Goal: Information Seeking & Learning: Find specific fact

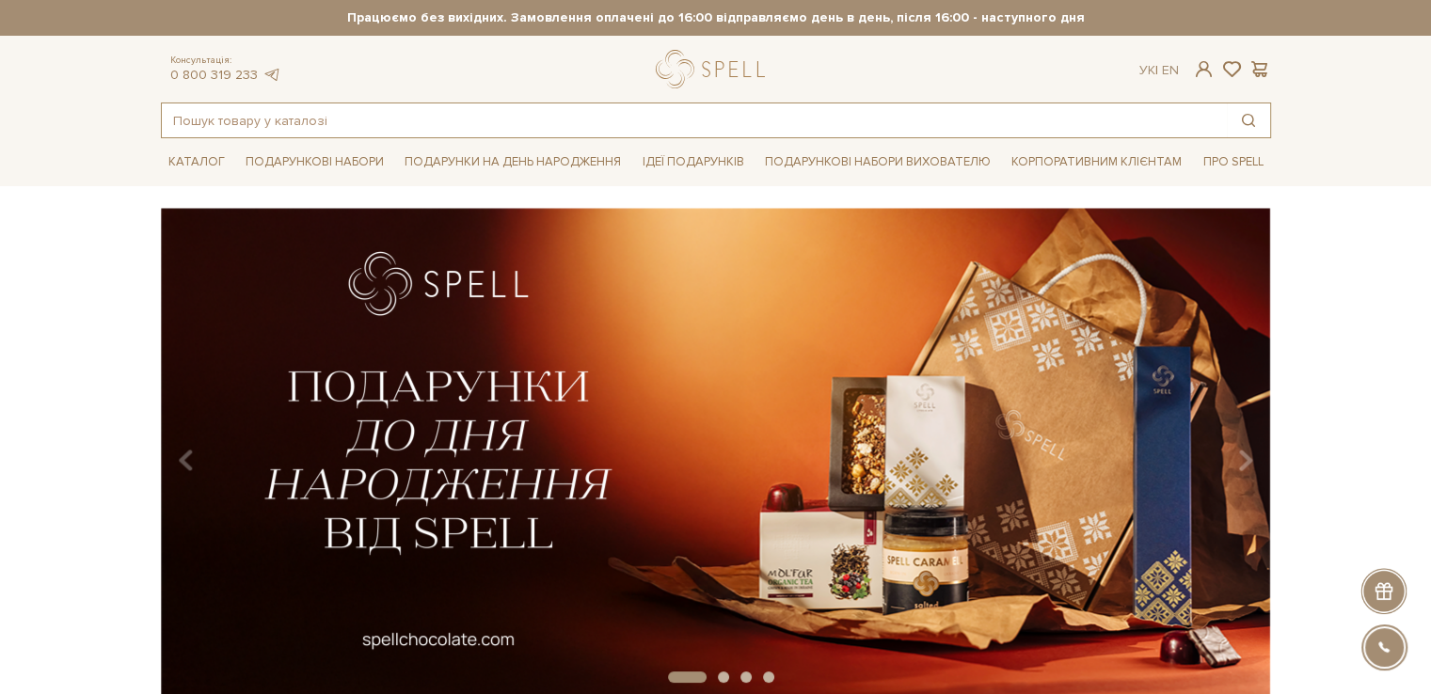
click at [353, 119] on input "text" at bounding box center [694, 120] width 1065 height 34
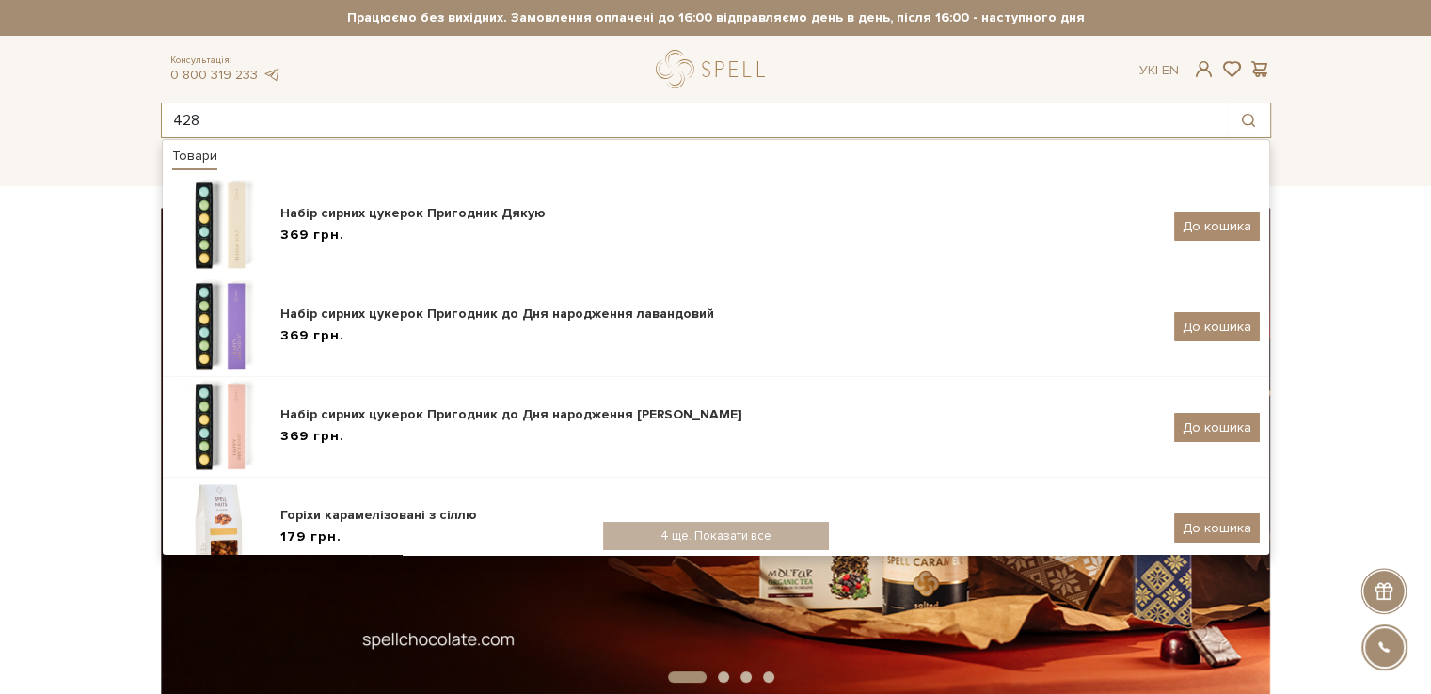
type input "428"
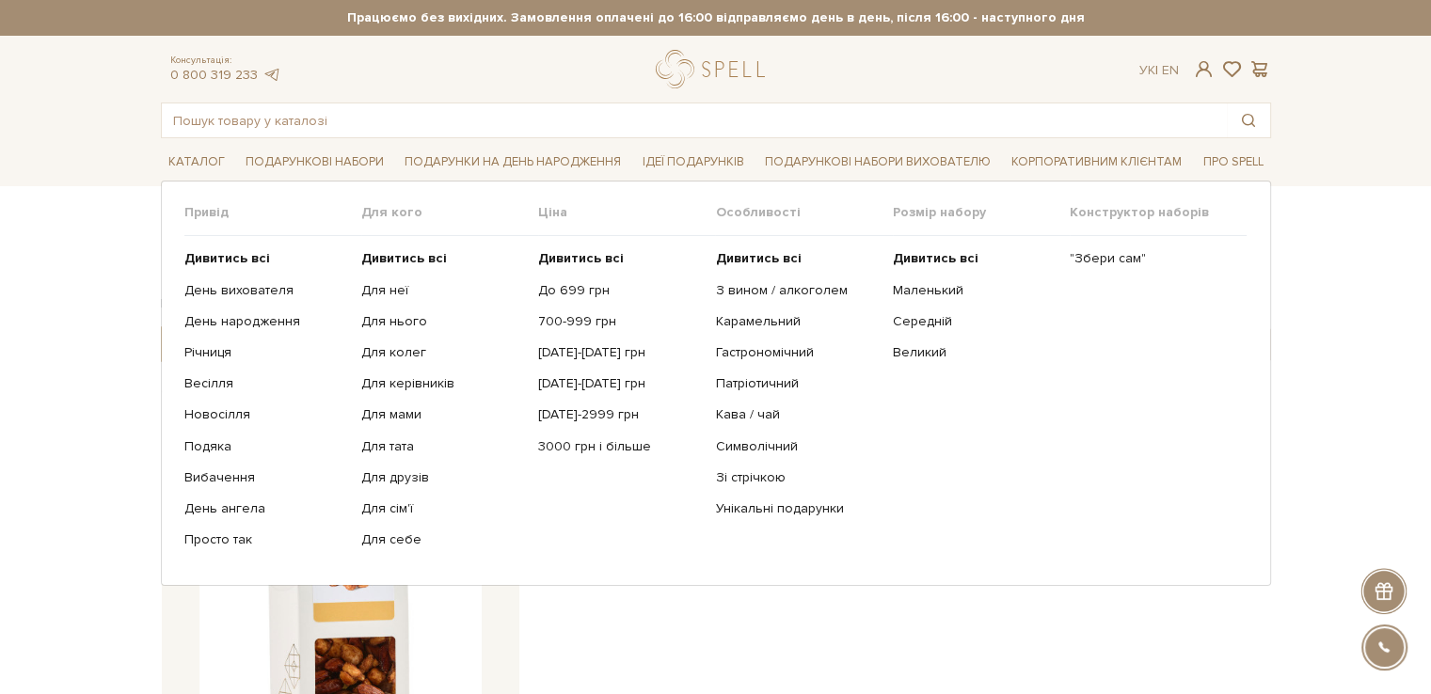
scroll to position [376, 0]
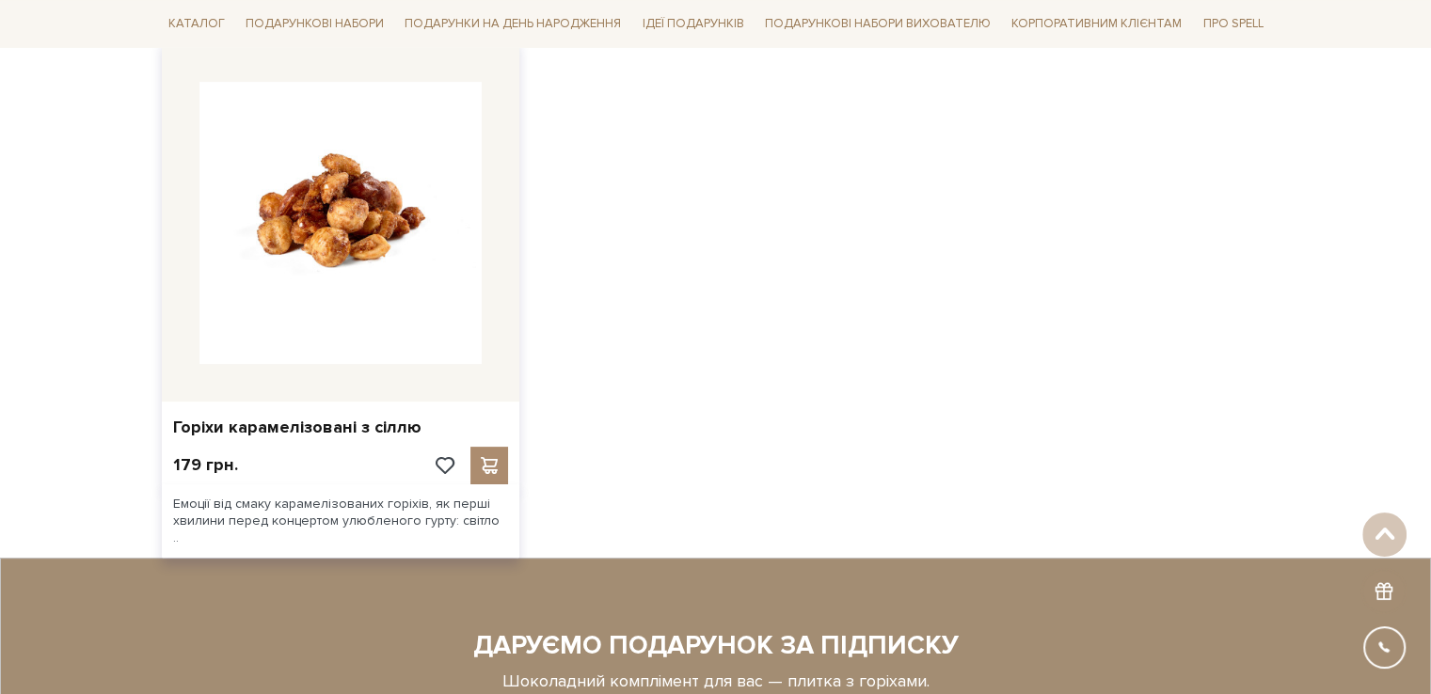
click at [351, 293] on img at bounding box center [340, 223] width 282 height 282
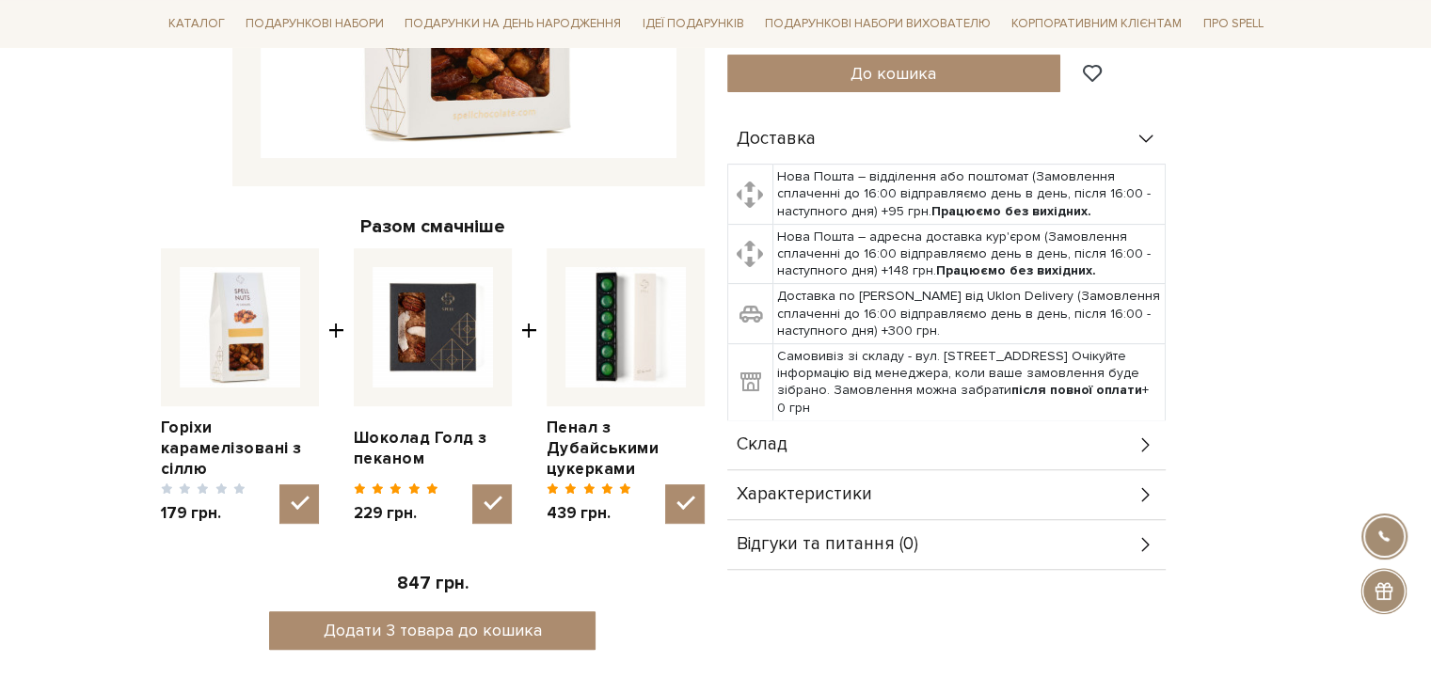
scroll to position [564, 0]
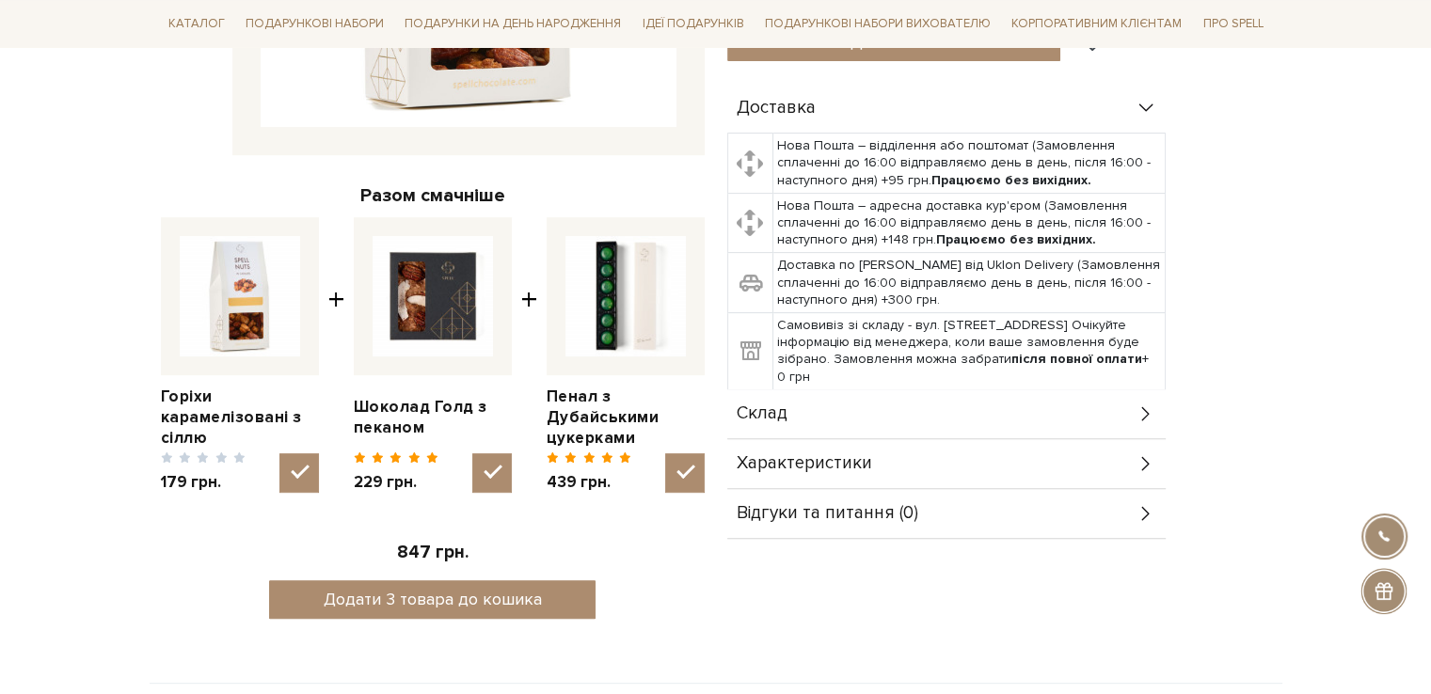
click at [813, 464] on span "Характеристики" at bounding box center [804, 463] width 135 height 17
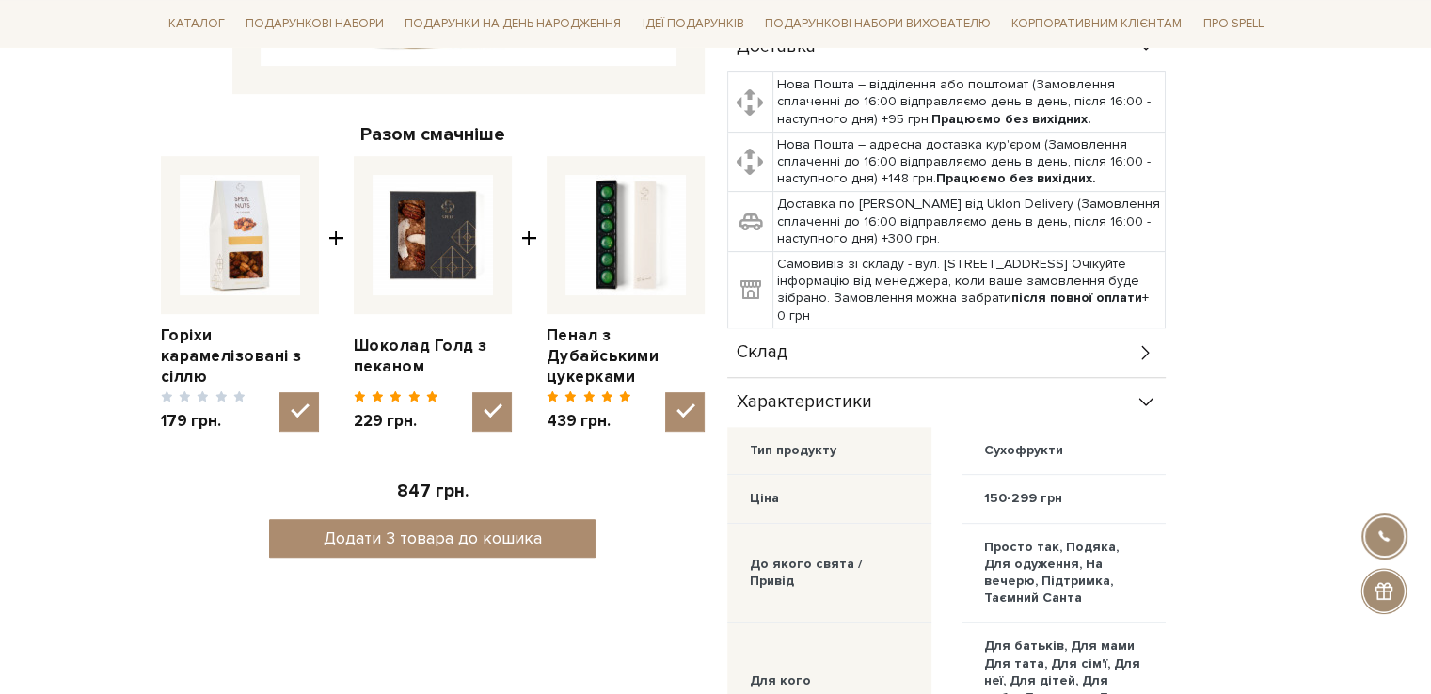
scroll to position [659, 0]
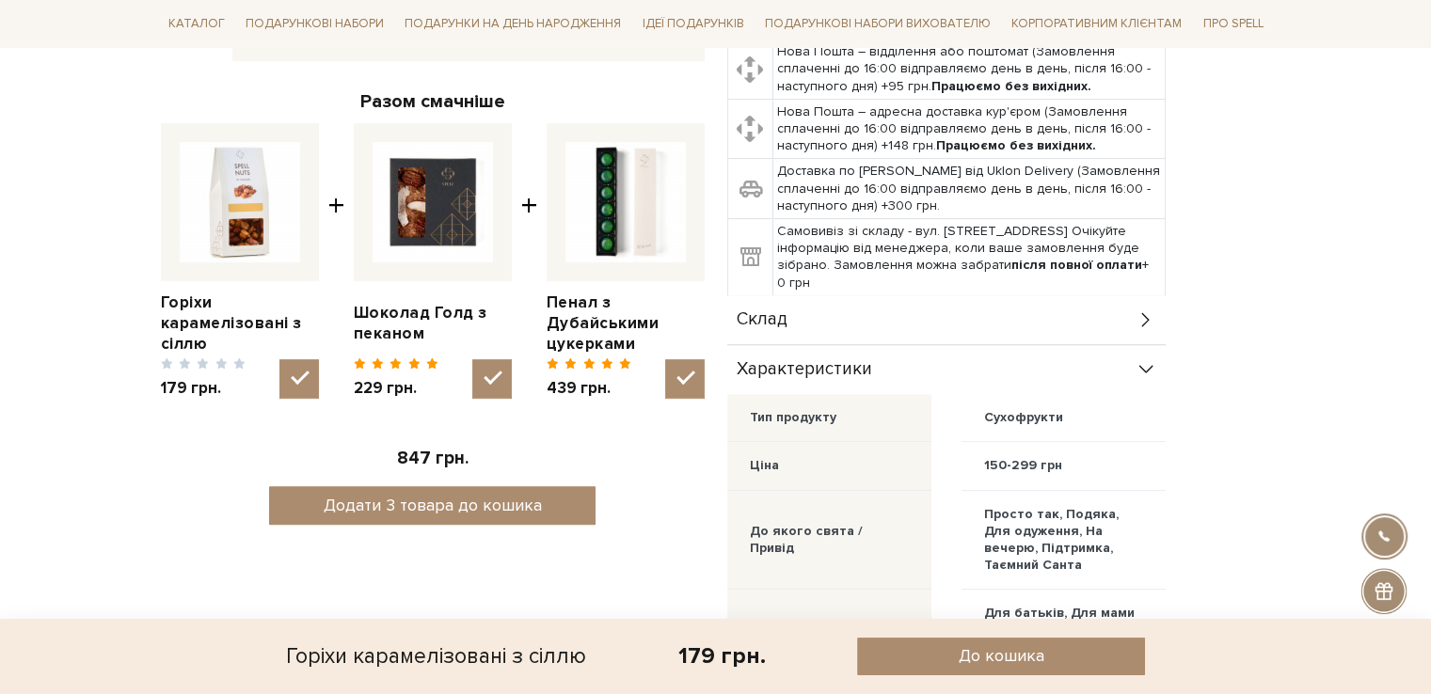
click at [839, 313] on div "Склад" at bounding box center [946, 319] width 438 height 49
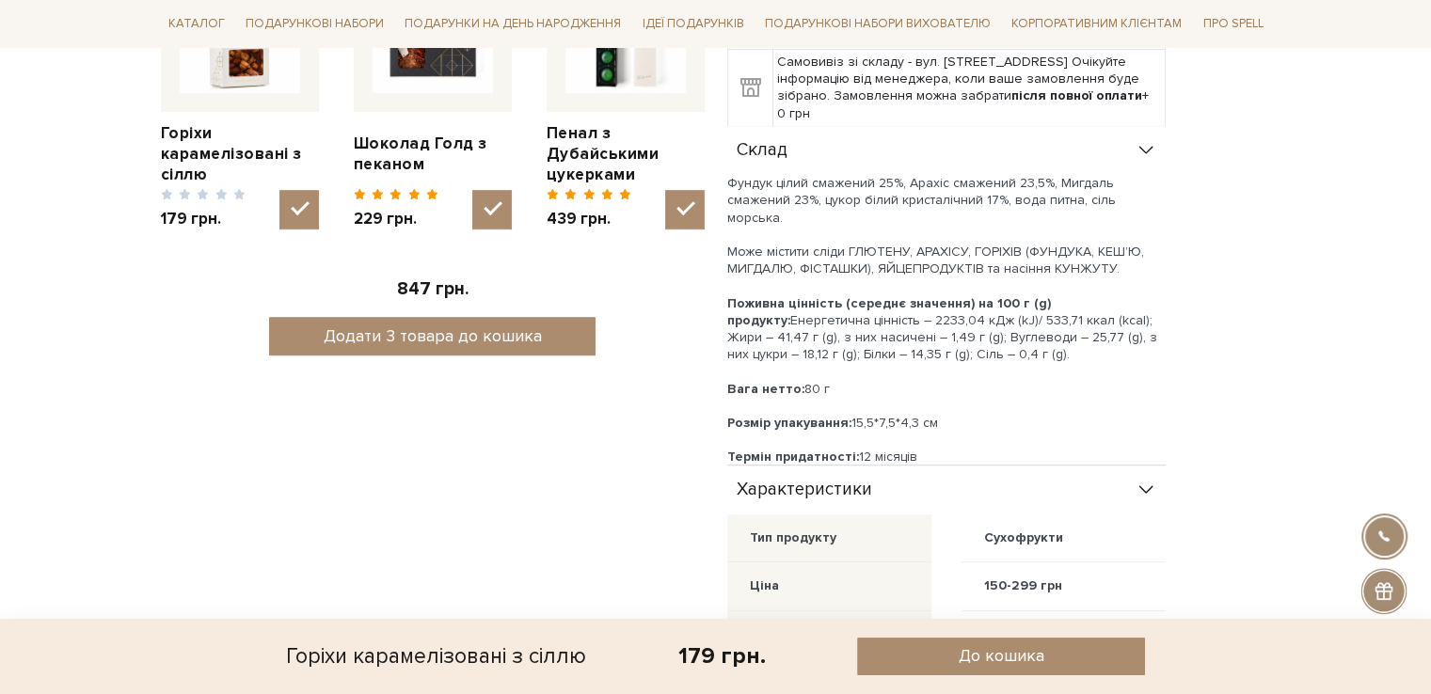
scroll to position [847, 0]
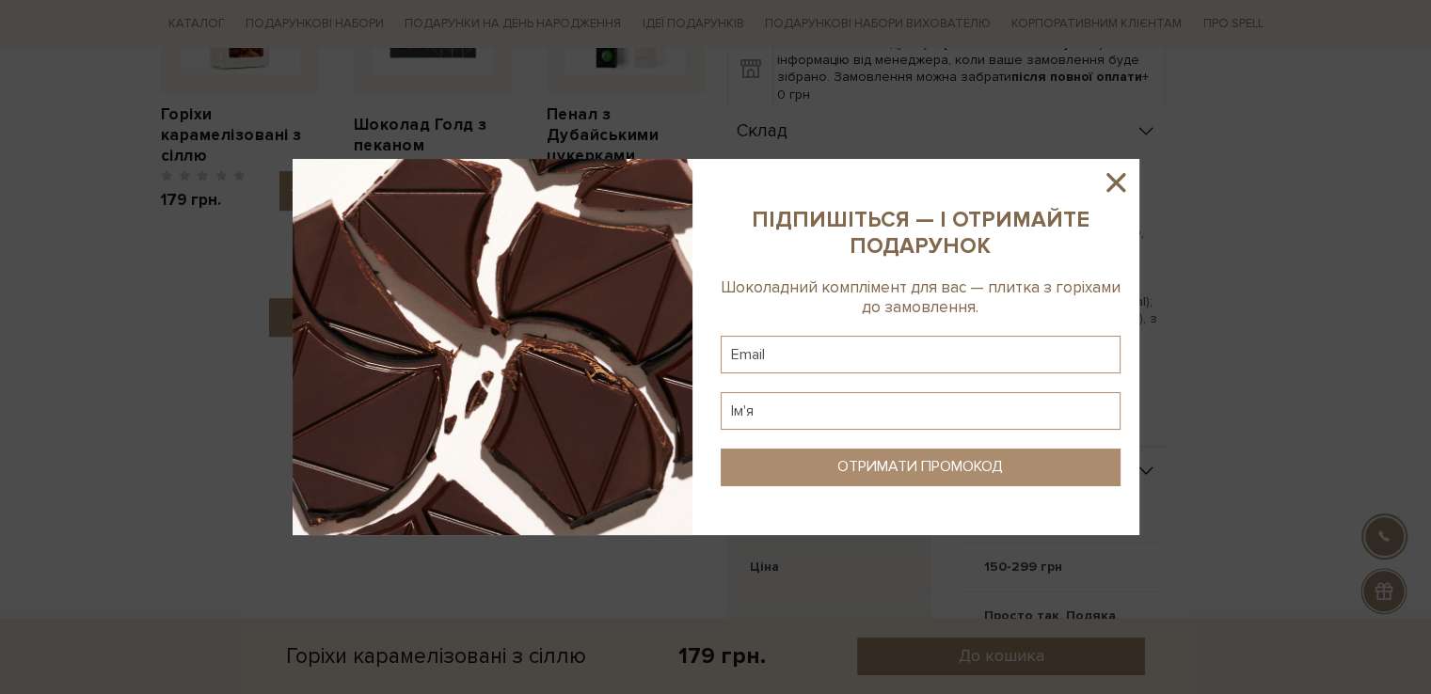
click at [1129, 177] on icon at bounding box center [1116, 183] width 32 height 32
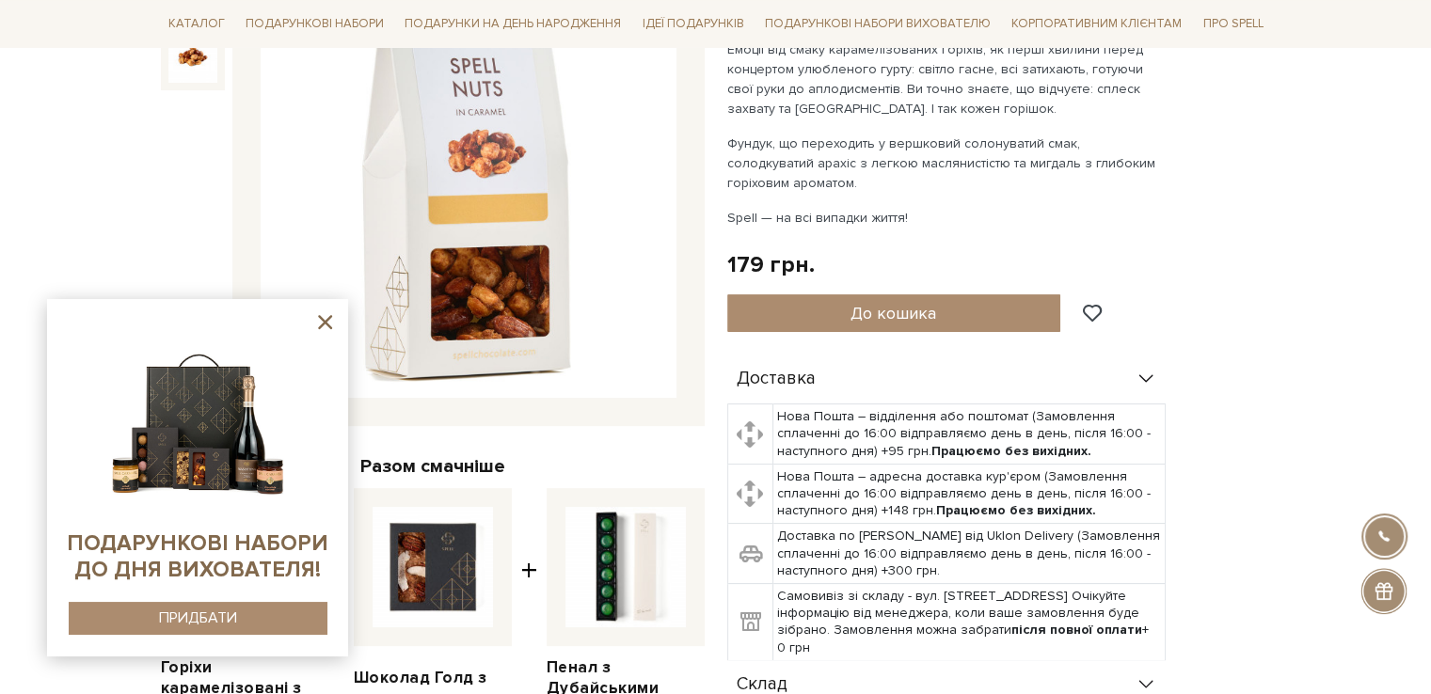
scroll to position [282, 0]
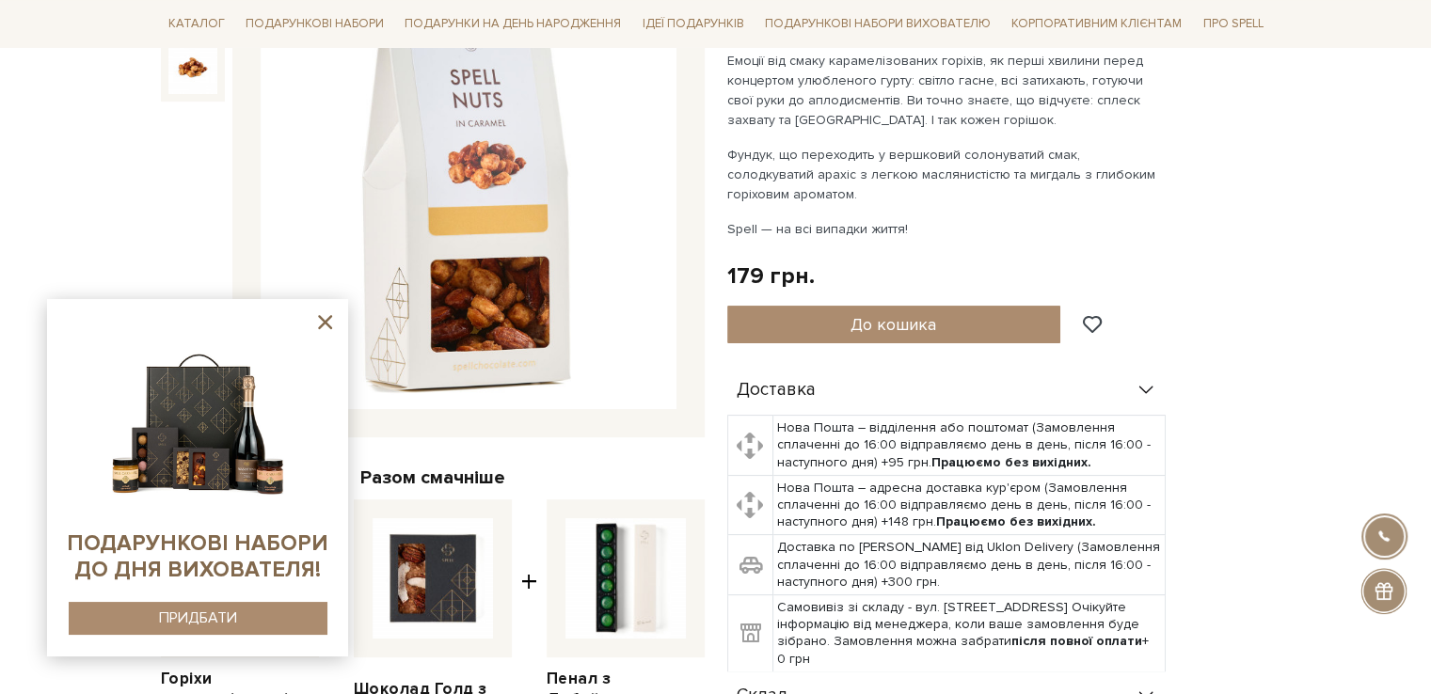
click at [321, 324] on icon at bounding box center [325, 322] width 24 height 24
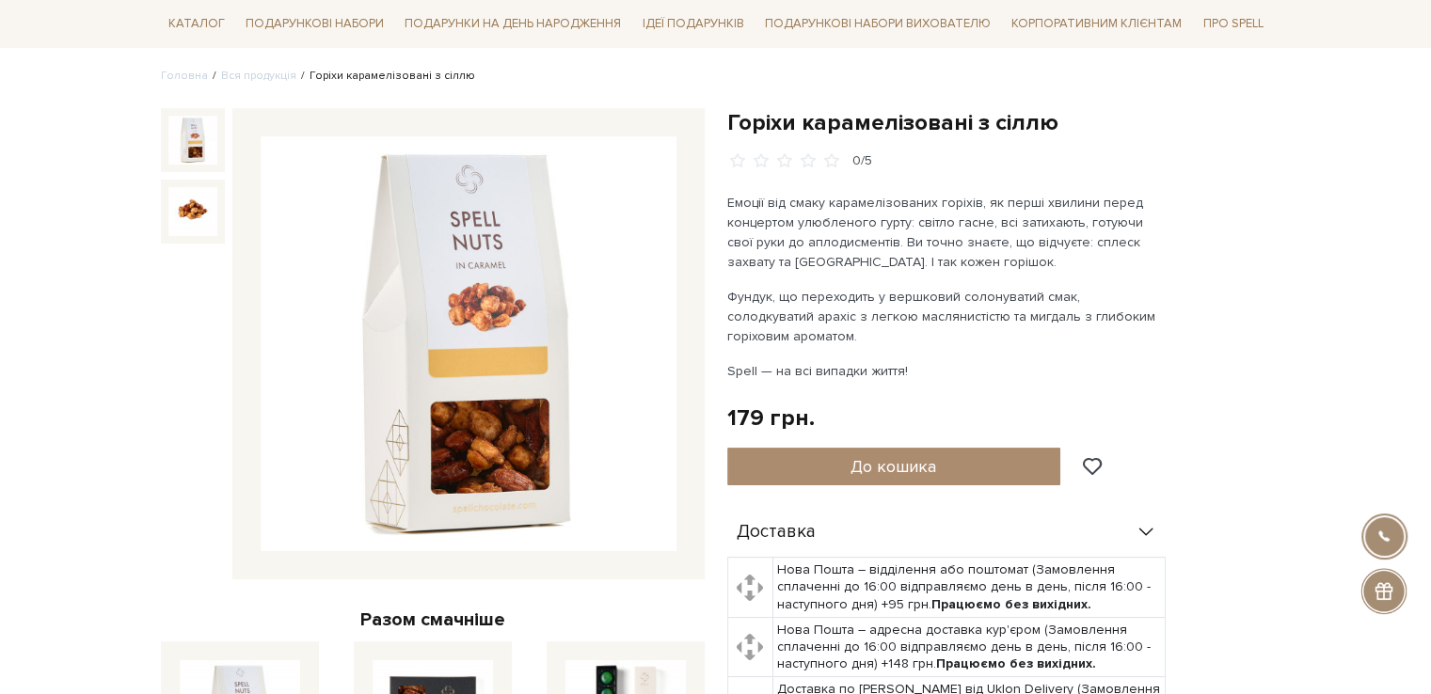
scroll to position [0, 0]
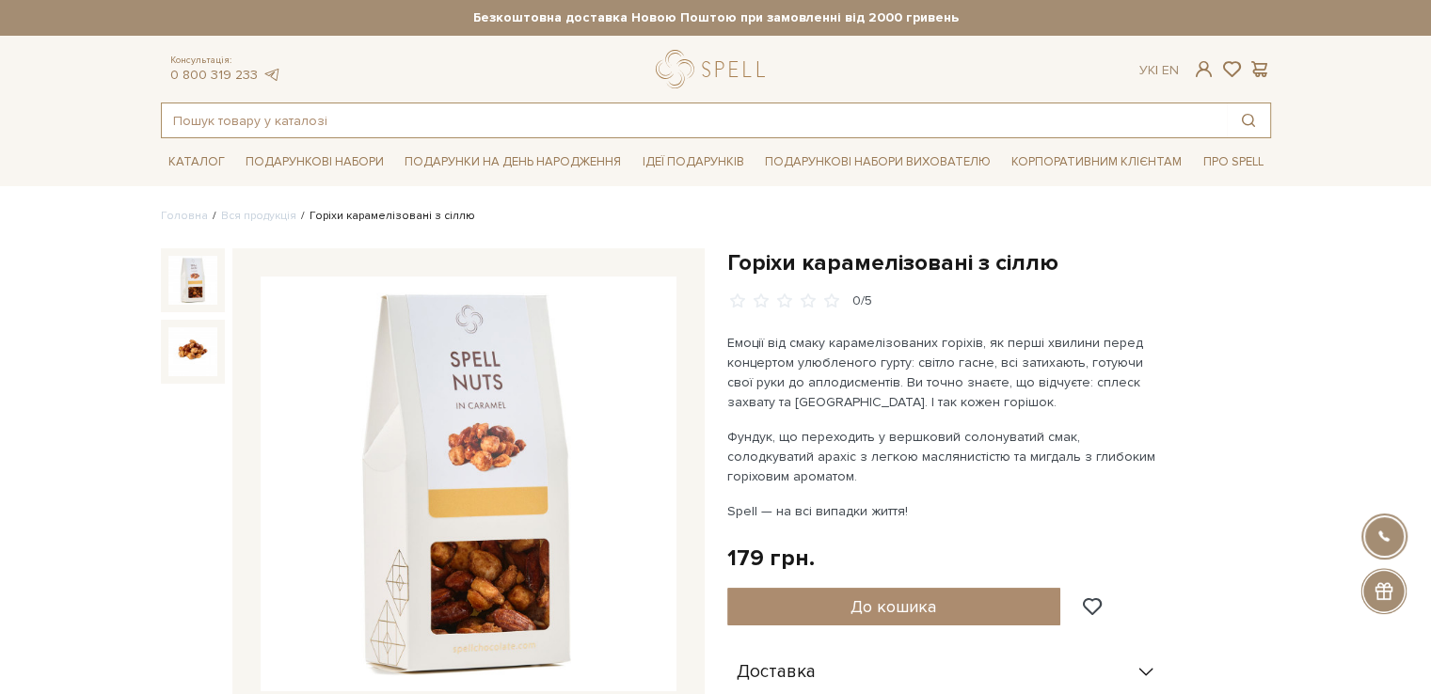
click at [341, 117] on input "text" at bounding box center [694, 120] width 1065 height 34
paste input "Набір цукерок 16 Сет цукерок Ейфорія"
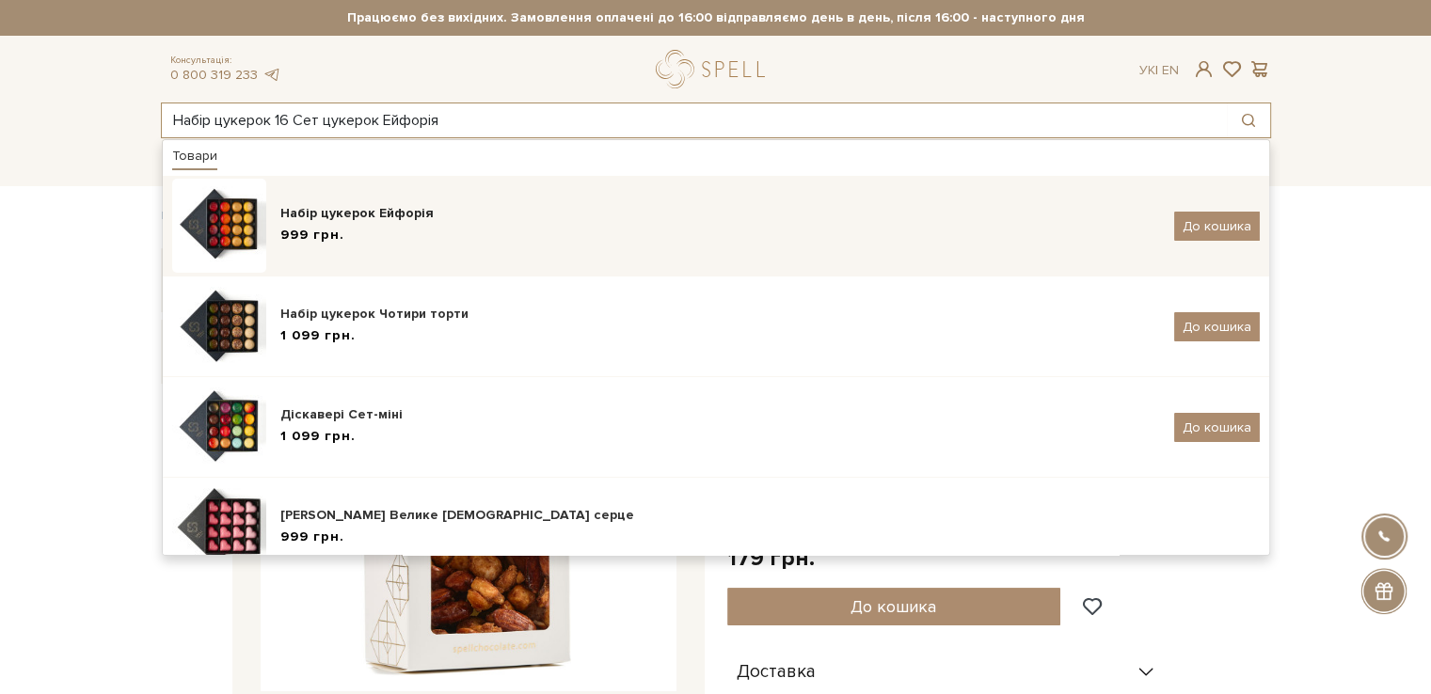
type input "Набір цукерок 16 Сет цукерок Ейфорія"
click at [319, 220] on div "Набір цукерок Ейфорія" at bounding box center [720, 213] width 880 height 19
